Goal: Information Seeking & Learning: Learn about a topic

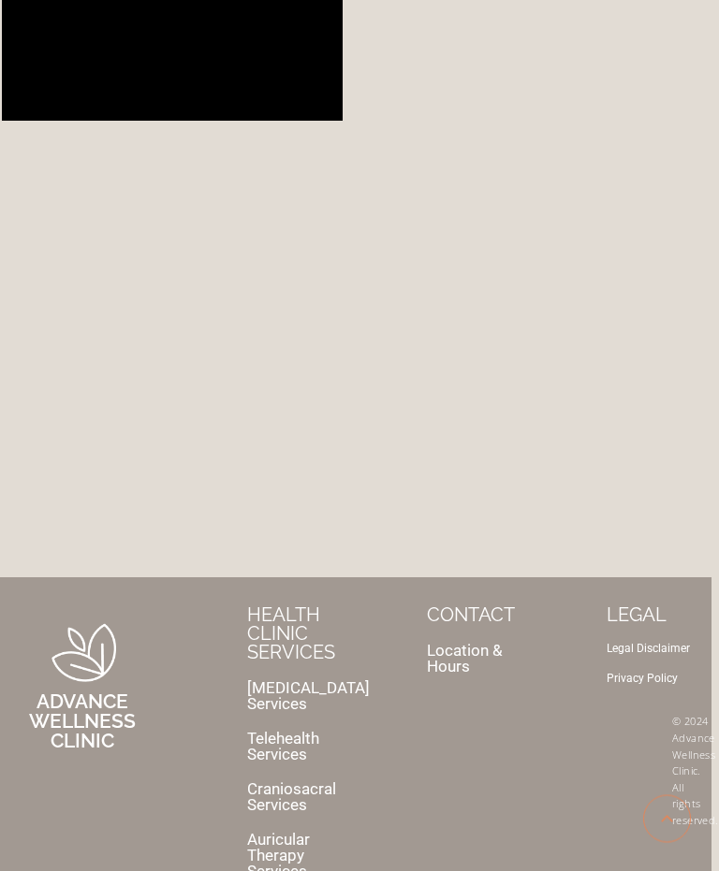
scroll to position [8080, 7]
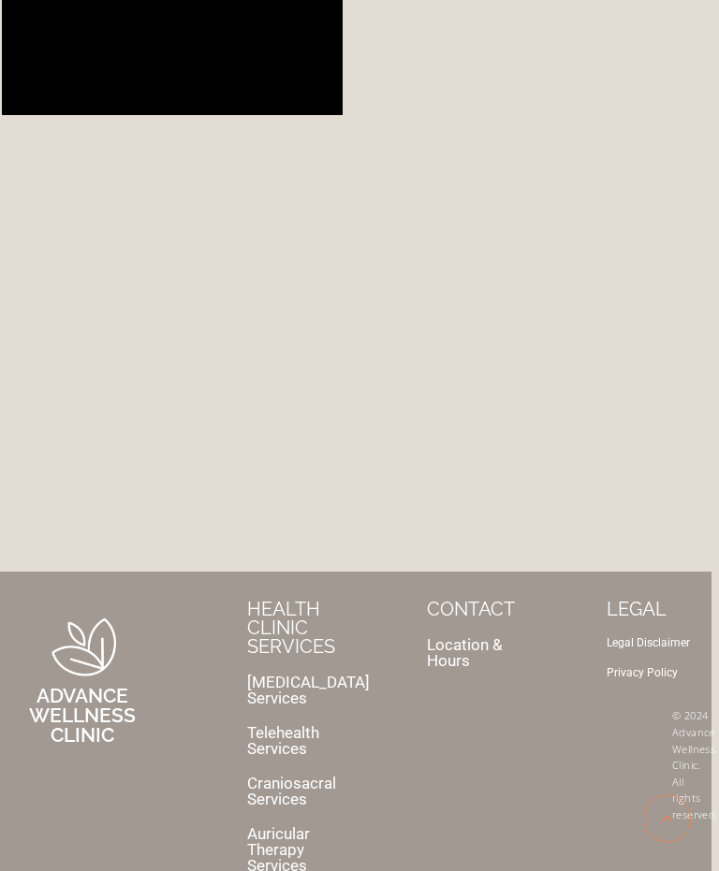
click at [285, 674] on link "[MEDICAL_DATA] Services" at bounding box center [308, 691] width 123 height 35
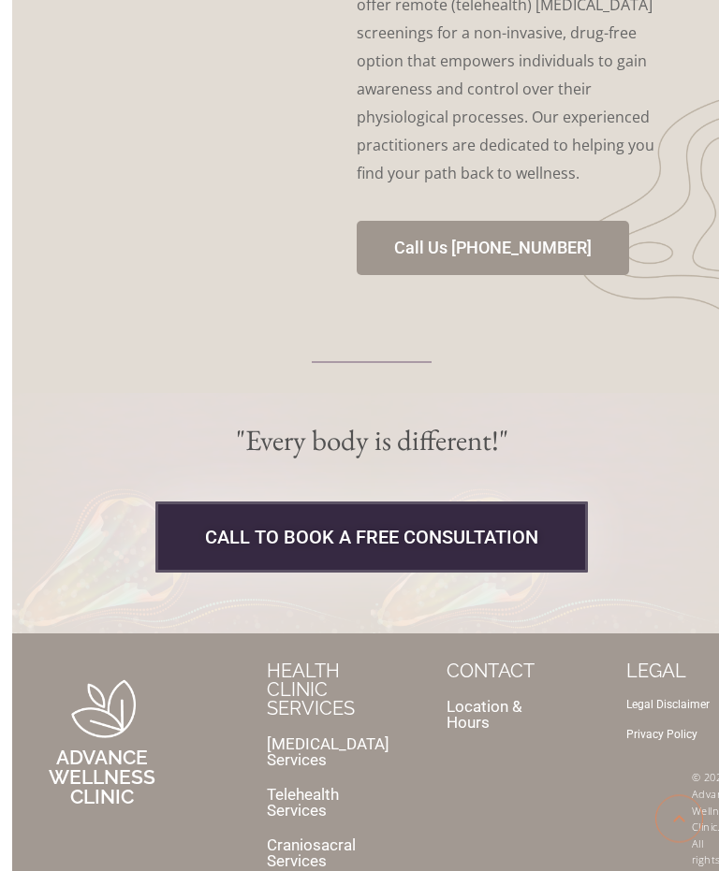
scroll to position [4581, 0]
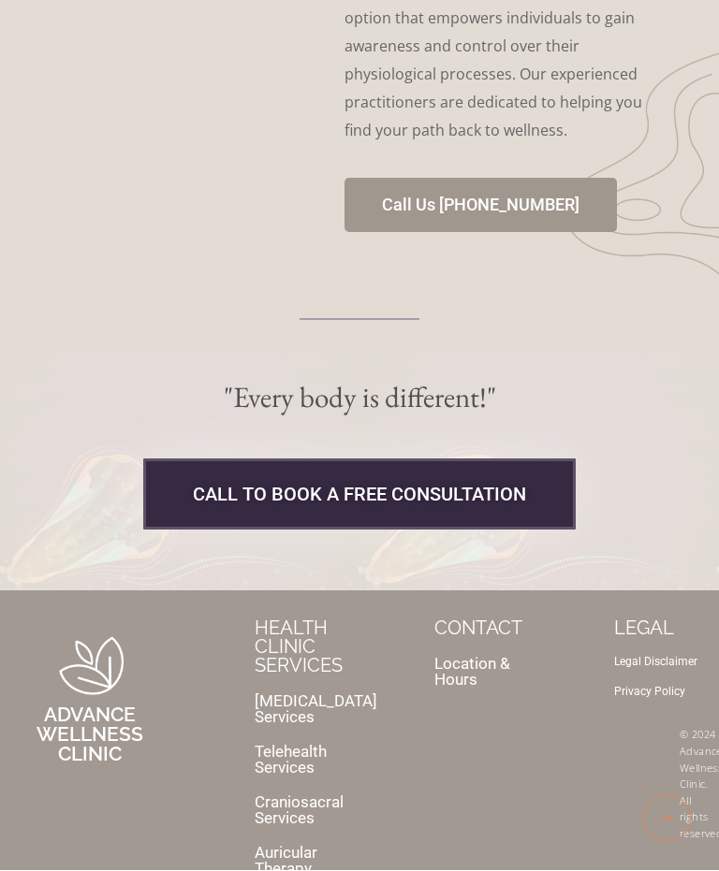
click at [484, 655] on link "Location & Hours" at bounding box center [472, 672] width 76 height 35
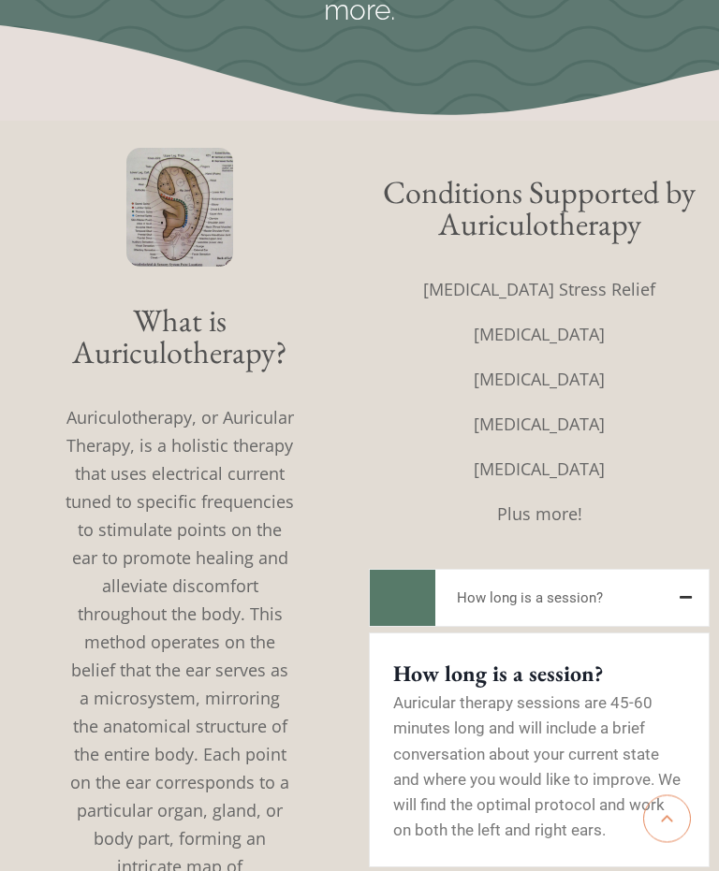
scroll to position [212, 0]
click at [636, 591] on button "How long is a session?" at bounding box center [539, 598] width 341 height 58
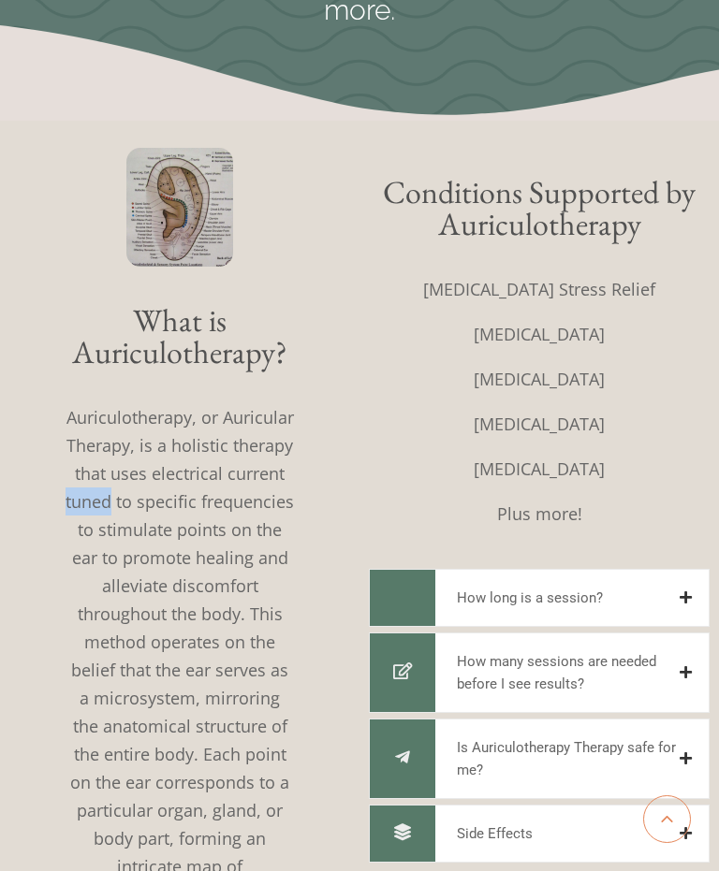
click at [684, 597] on icon at bounding box center [685, 598] width 12 height 14
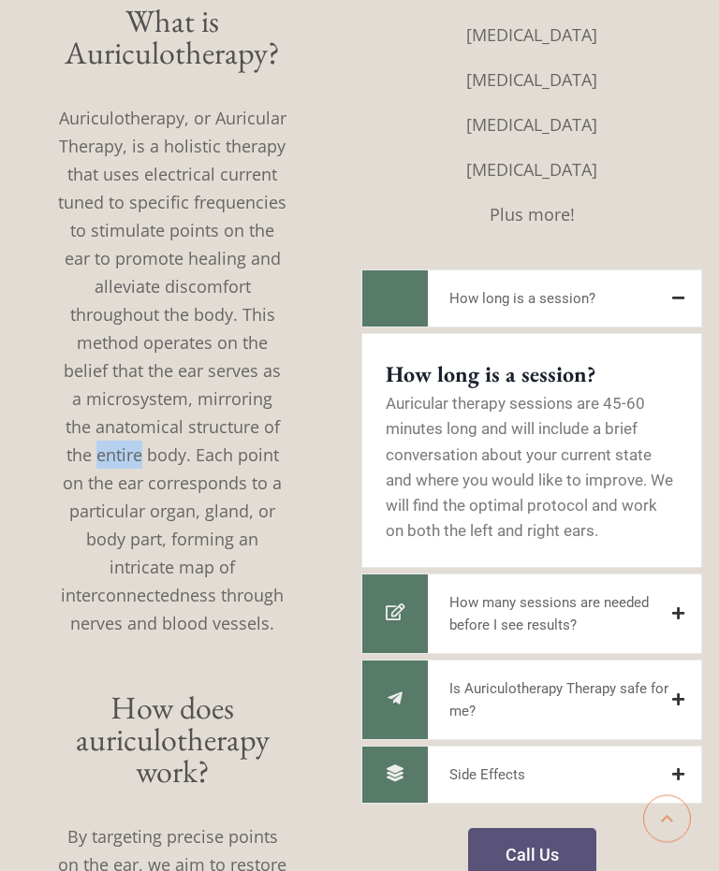
scroll to position [514, 7]
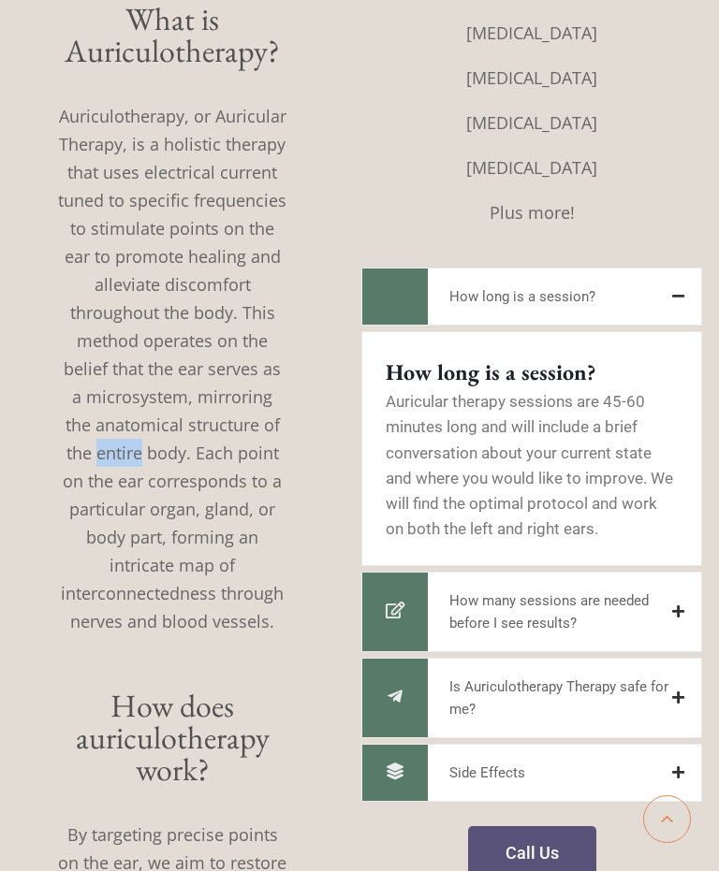
click at [674, 613] on icon at bounding box center [678, 612] width 12 height 14
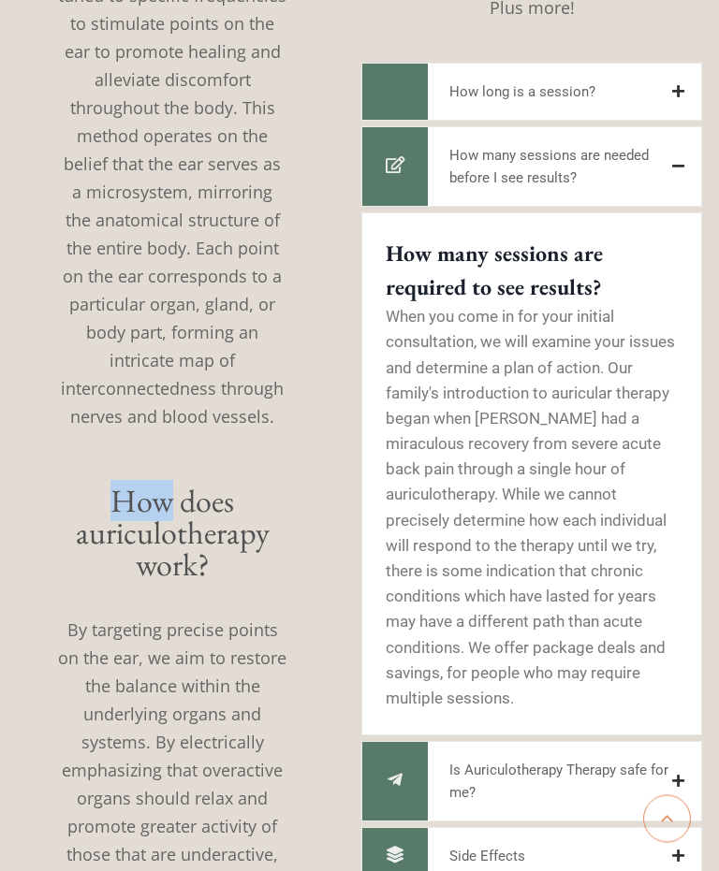
scroll to position [719, 7]
click at [679, 774] on icon at bounding box center [678, 781] width 12 height 14
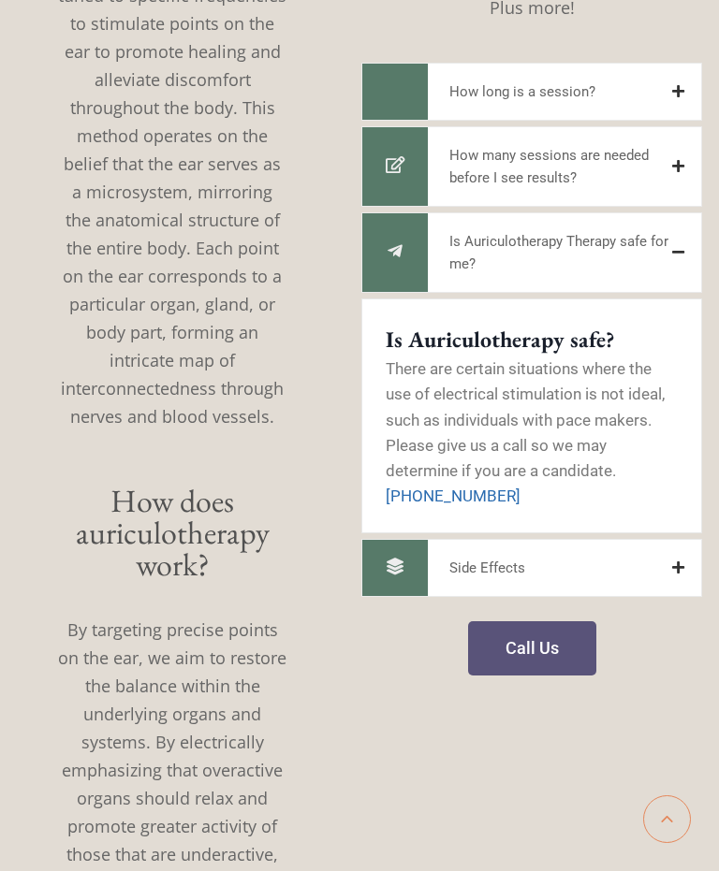
click at [678, 568] on icon at bounding box center [678, 568] width 12 height 14
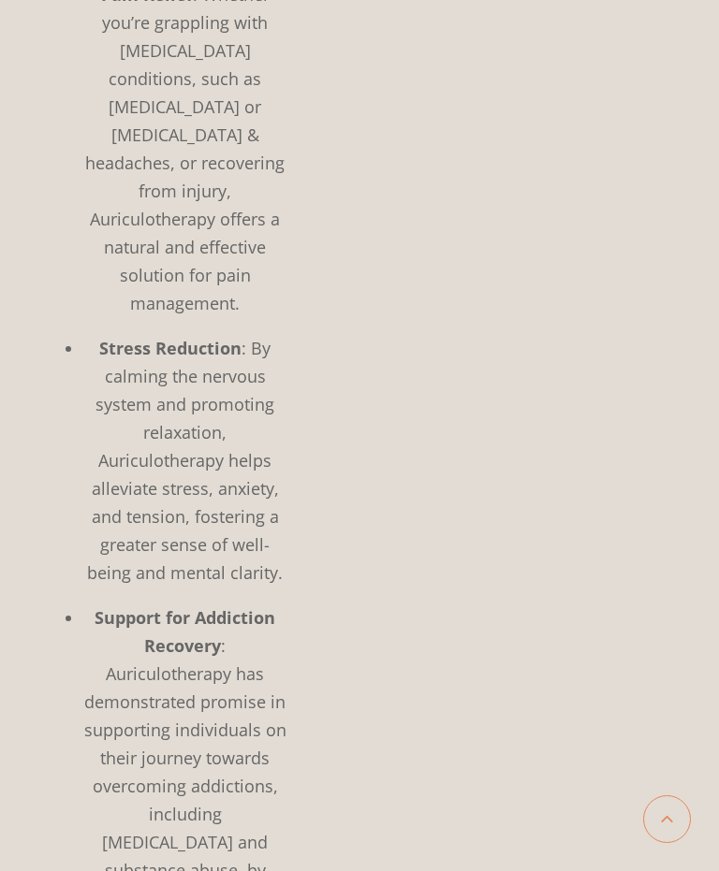
scroll to position [2426, 7]
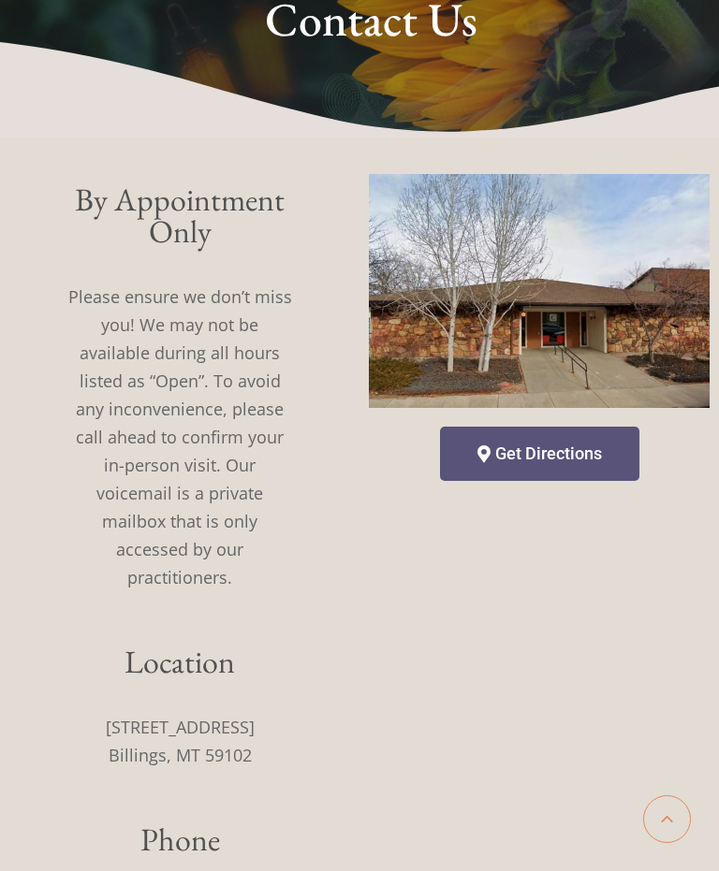
scroll to position [112, 0]
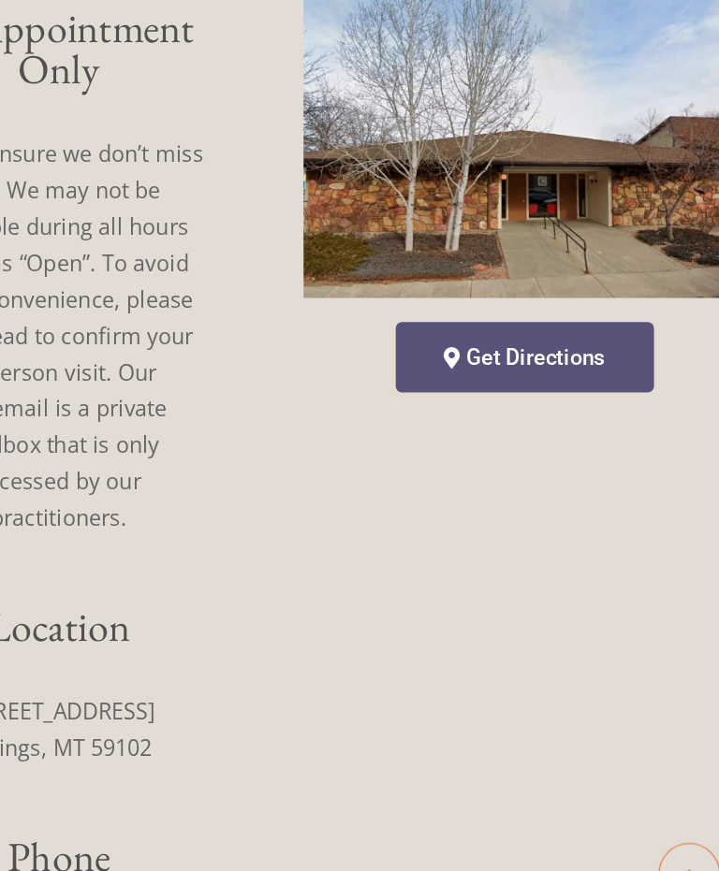
click at [440, 393] on link "Get Directions" at bounding box center [539, 420] width 199 height 54
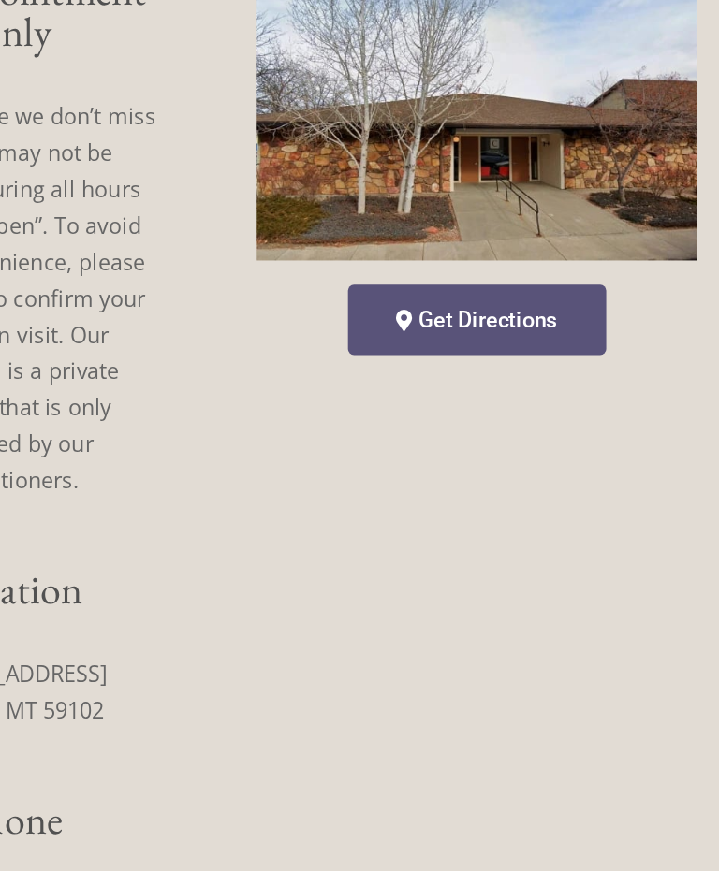
scroll to position [112, 7]
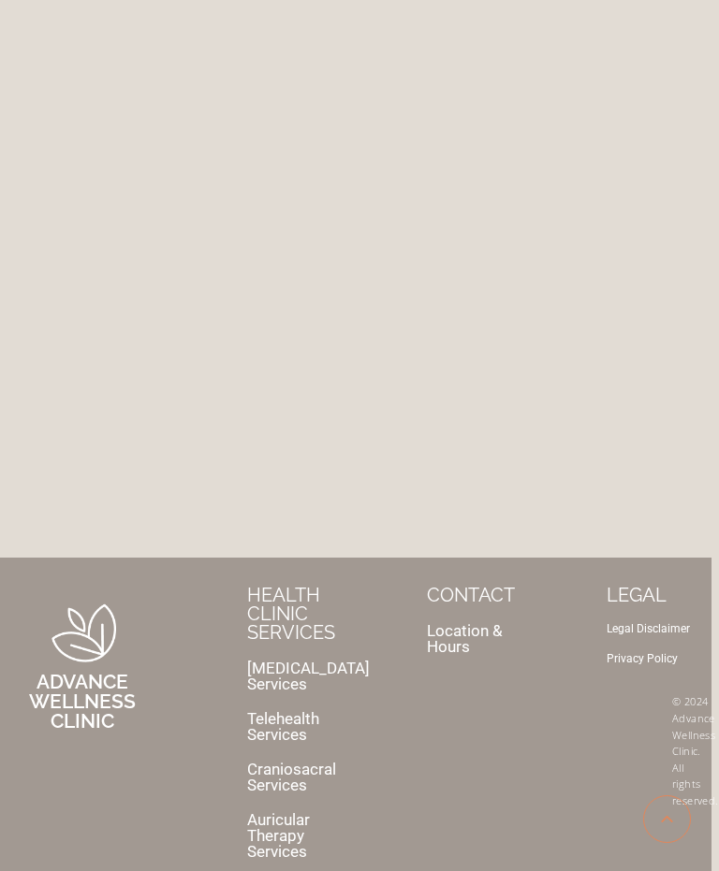
scroll to position [8117, 7]
